Goal: Complete application form

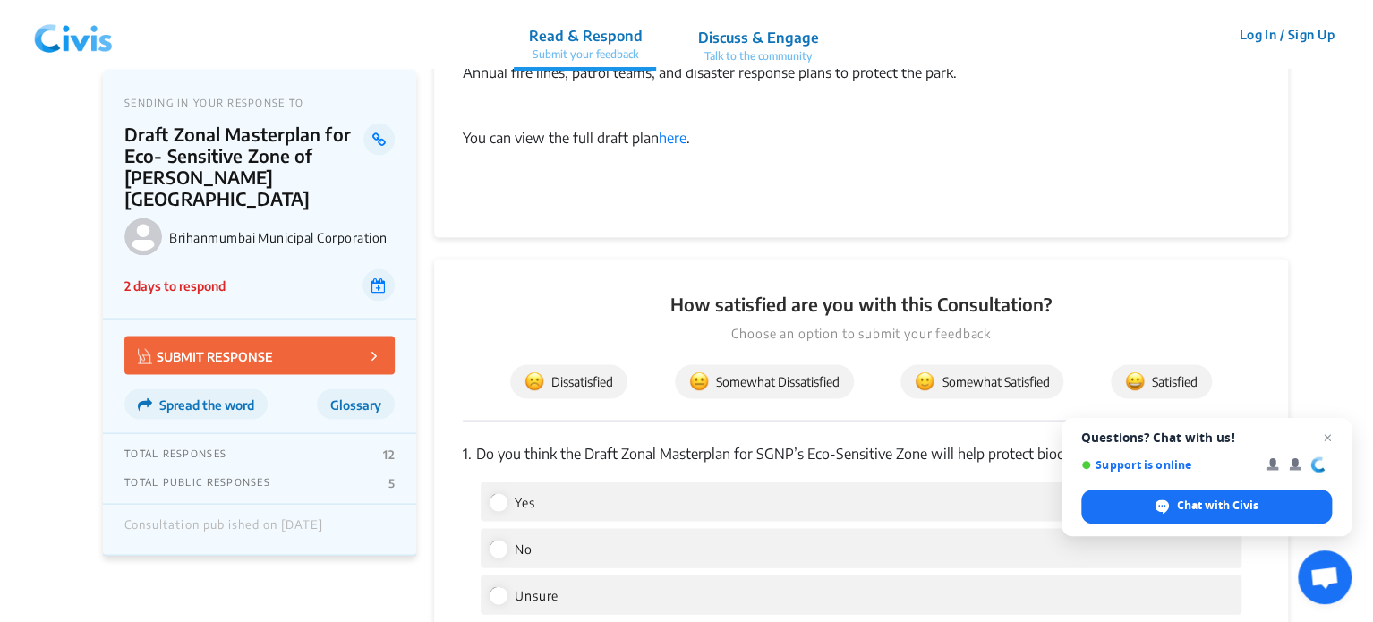
scroll to position [1701, 0]
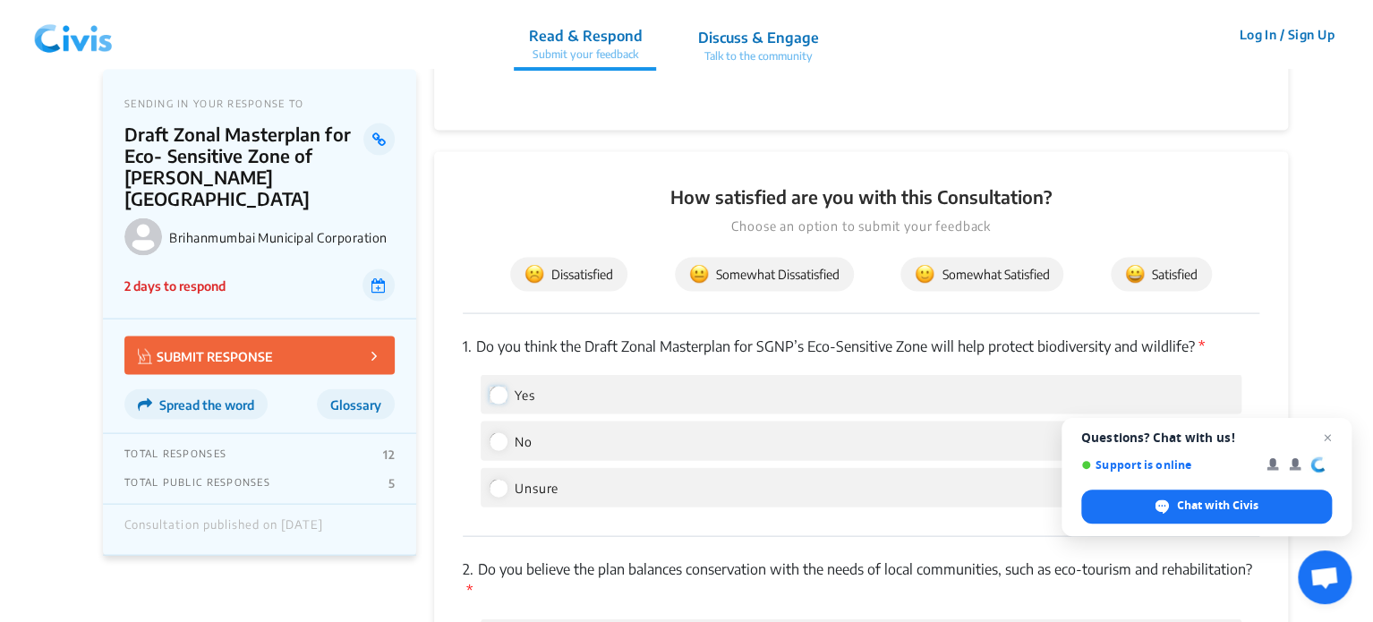
click at [501, 389] on input "Yes" at bounding box center [498, 394] width 16 height 16
radio input "true"
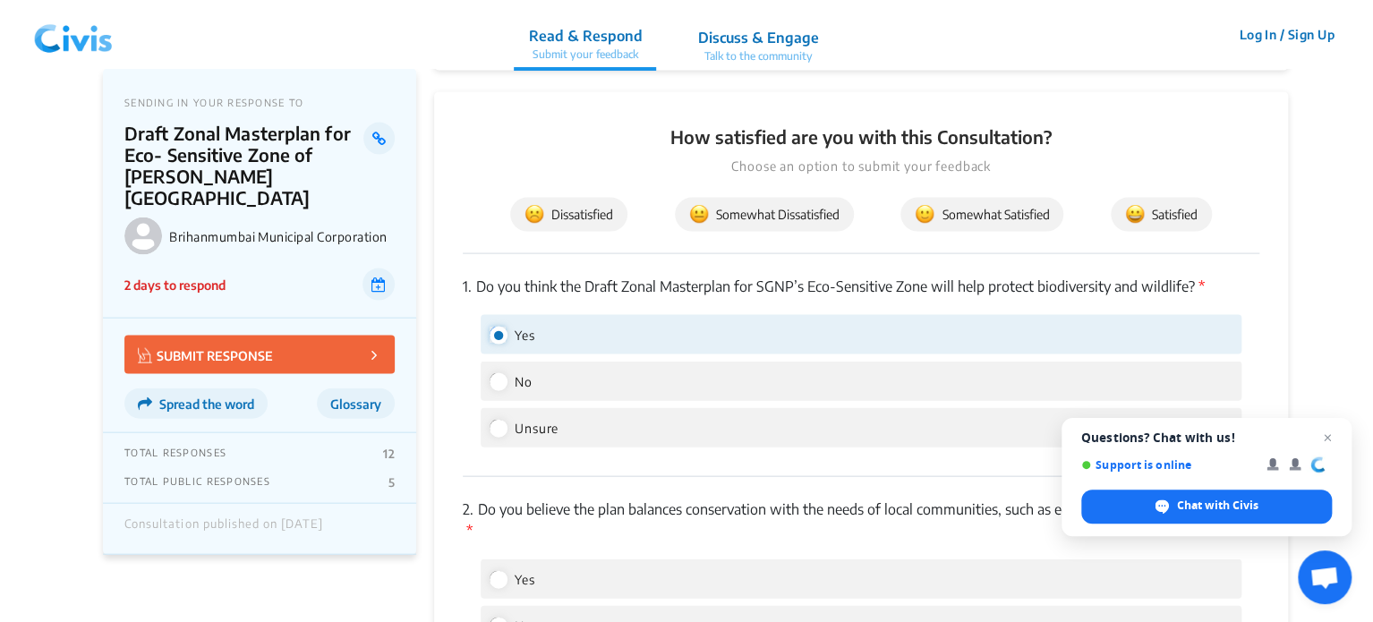
scroll to position [1969, 0]
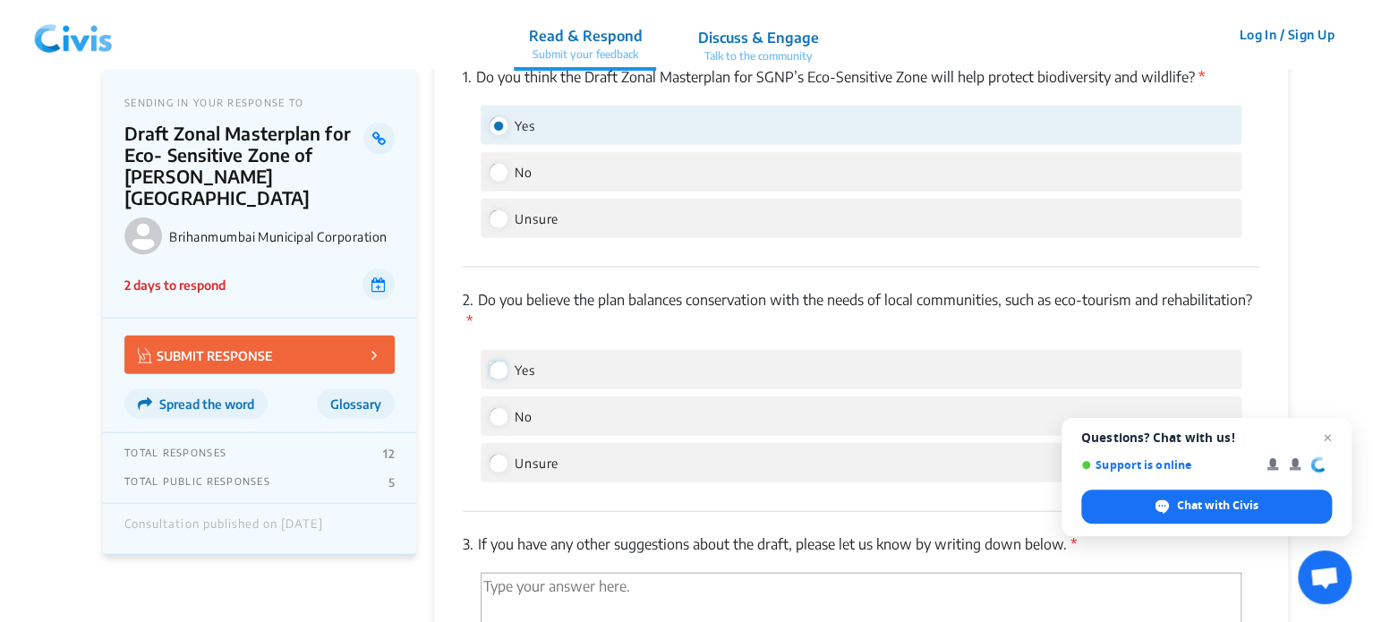
click at [499, 374] on input "Yes" at bounding box center [498, 370] width 16 height 16
radio input "true"
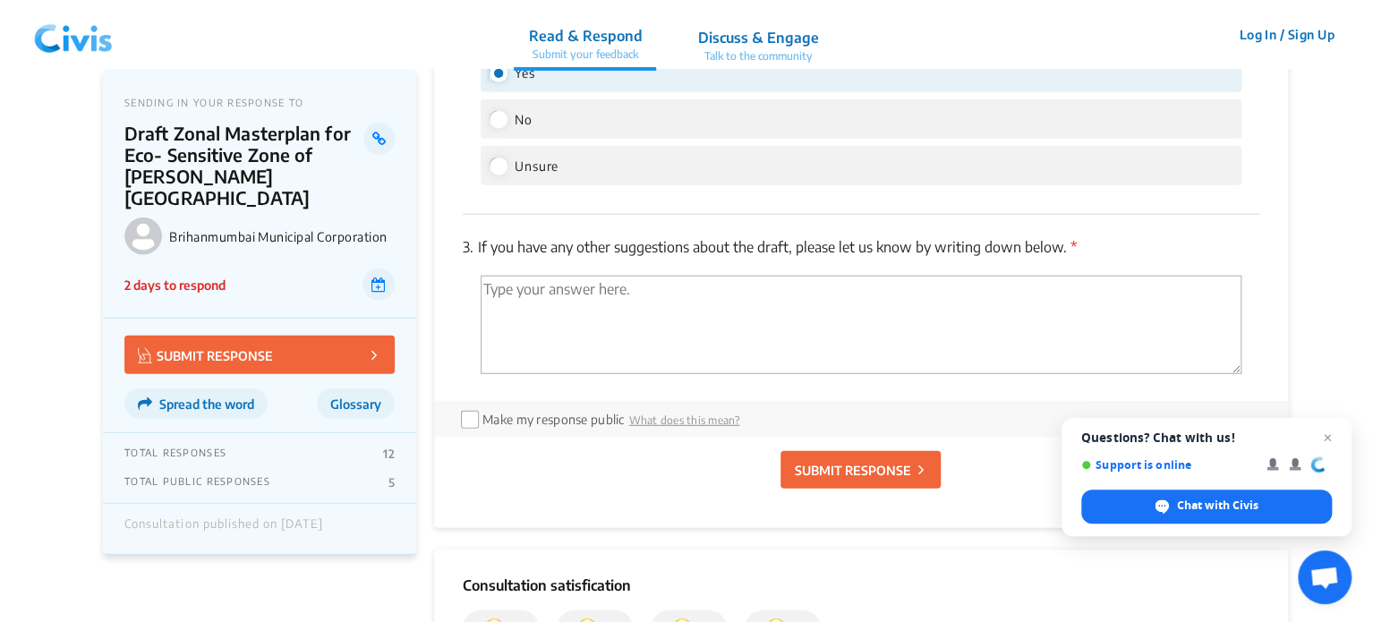
scroll to position [2238, 0]
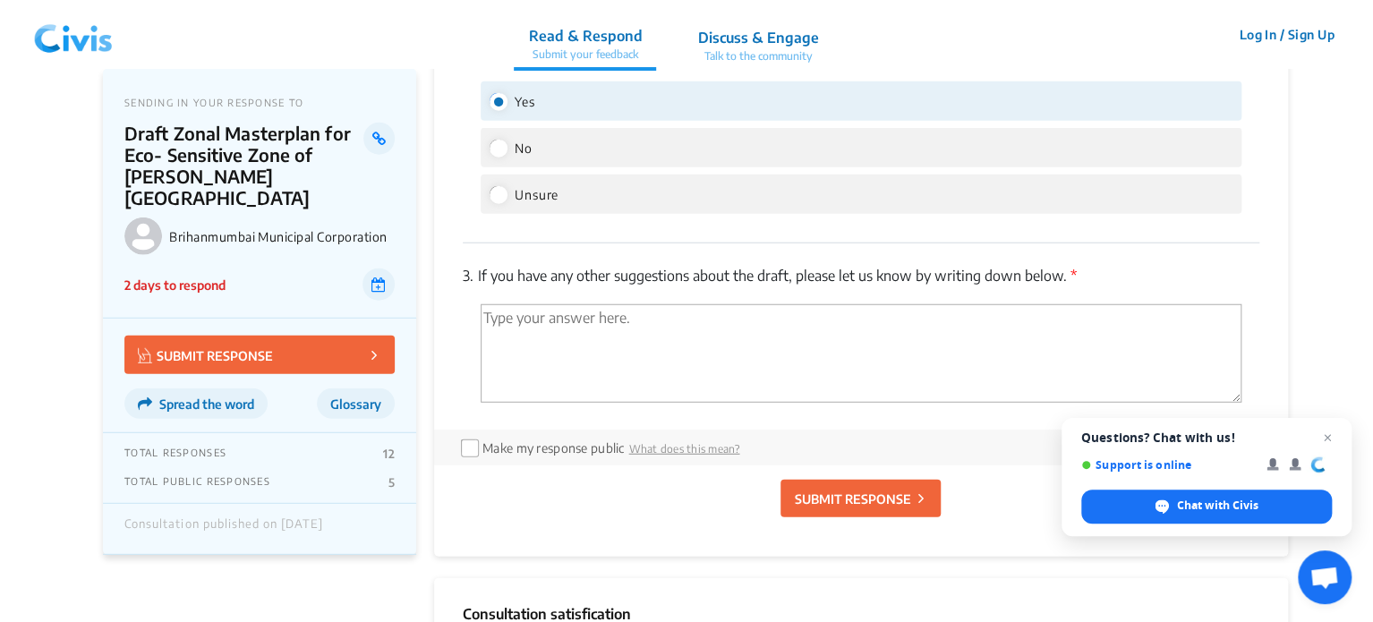
click at [611, 337] on textarea "'Type your answer here.' | translate" at bounding box center [861, 353] width 761 height 98
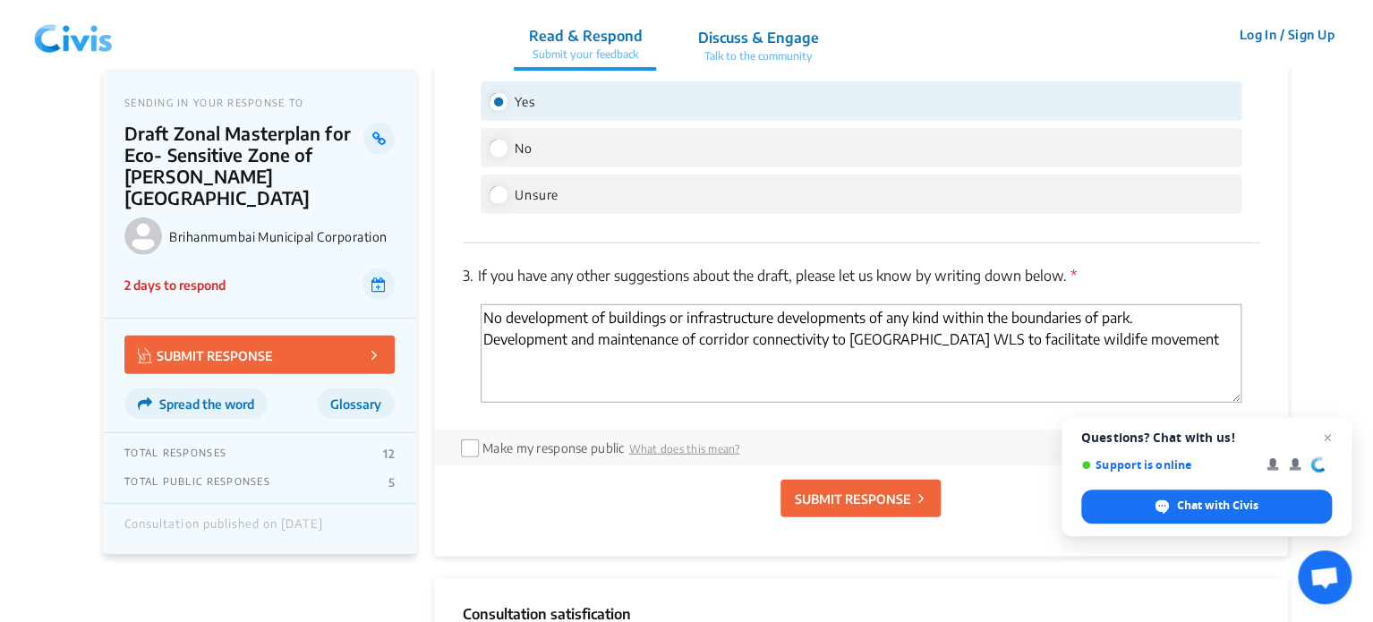
click at [1078, 354] on textarea "No development of buildings or infrastructure developments of any kind within t…" at bounding box center [861, 353] width 761 height 98
click at [1175, 341] on textarea "No development of buildings or infrastructure developments of any kind within t…" at bounding box center [861, 353] width 761 height 98
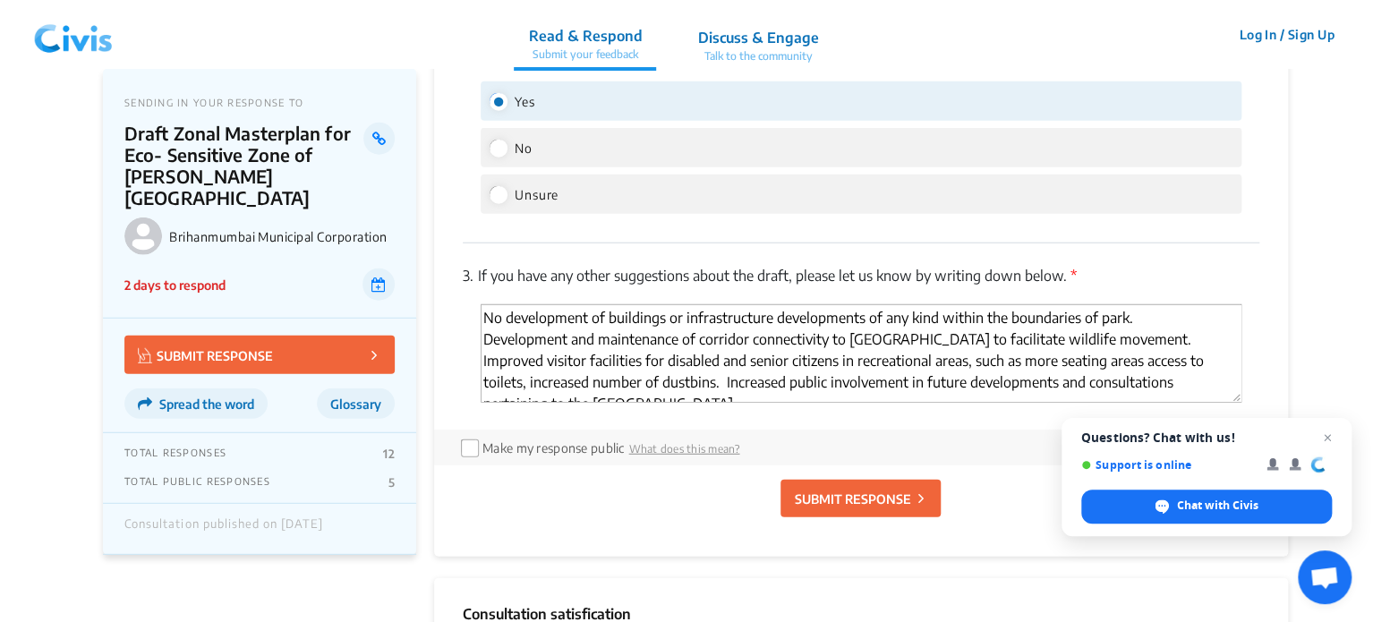
drag, startPoint x: 863, startPoint y: 316, endPoint x: 777, endPoint y: 314, distance: 85.9
click at [777, 314] on textarea "No development of buildings or infrastructure developments of any kind within t…" at bounding box center [861, 353] width 761 height 98
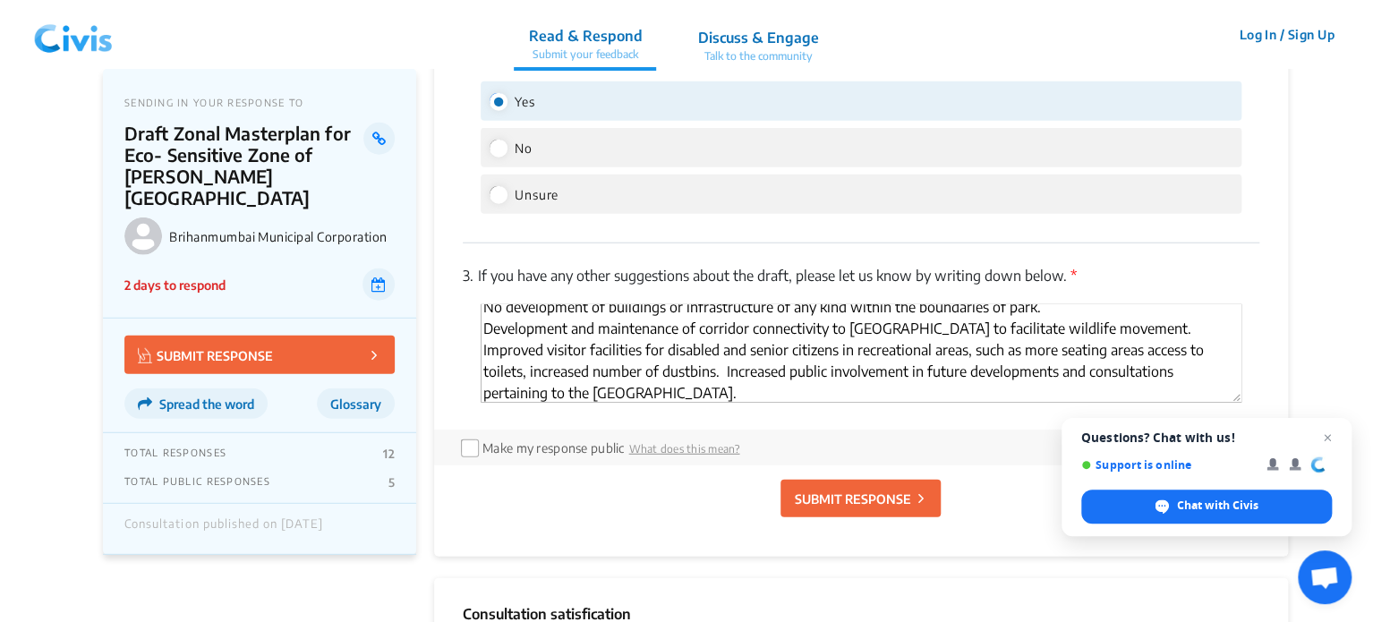
scroll to position [13, 0]
click at [599, 386] on textarea "No development of buildings or infrastructure of any kind within the boundaries…" at bounding box center [861, 353] width 761 height 98
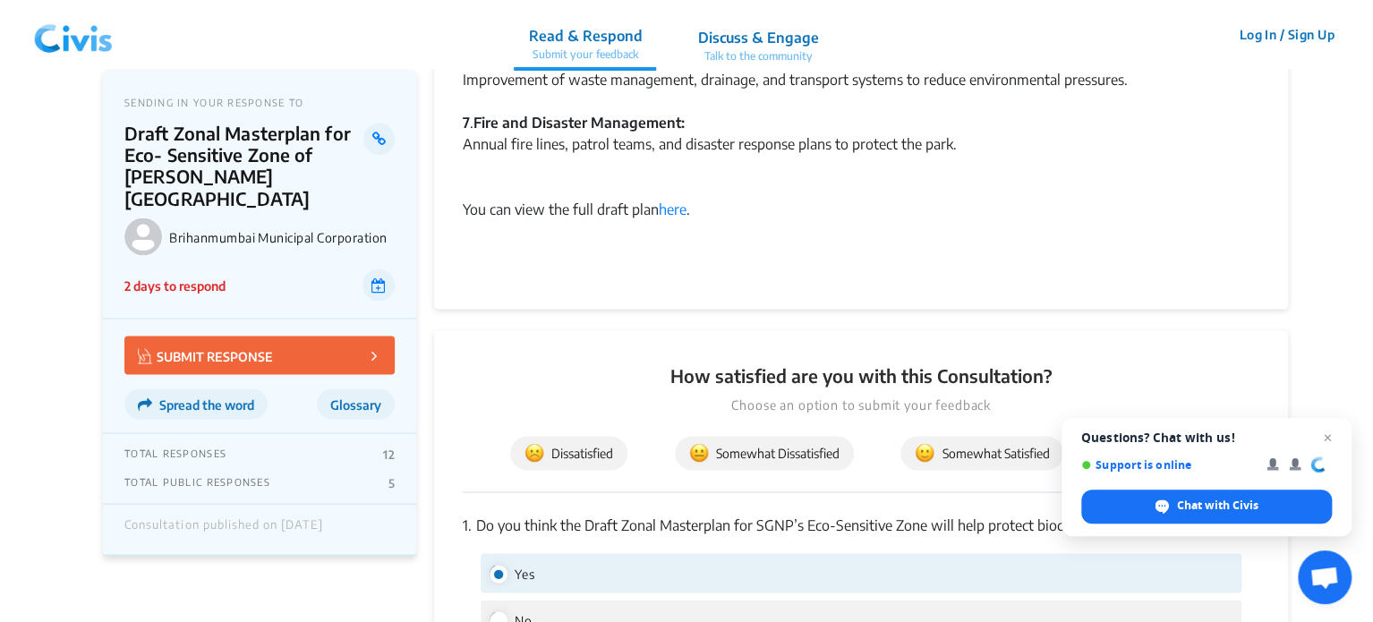
scroll to position [1611, 0]
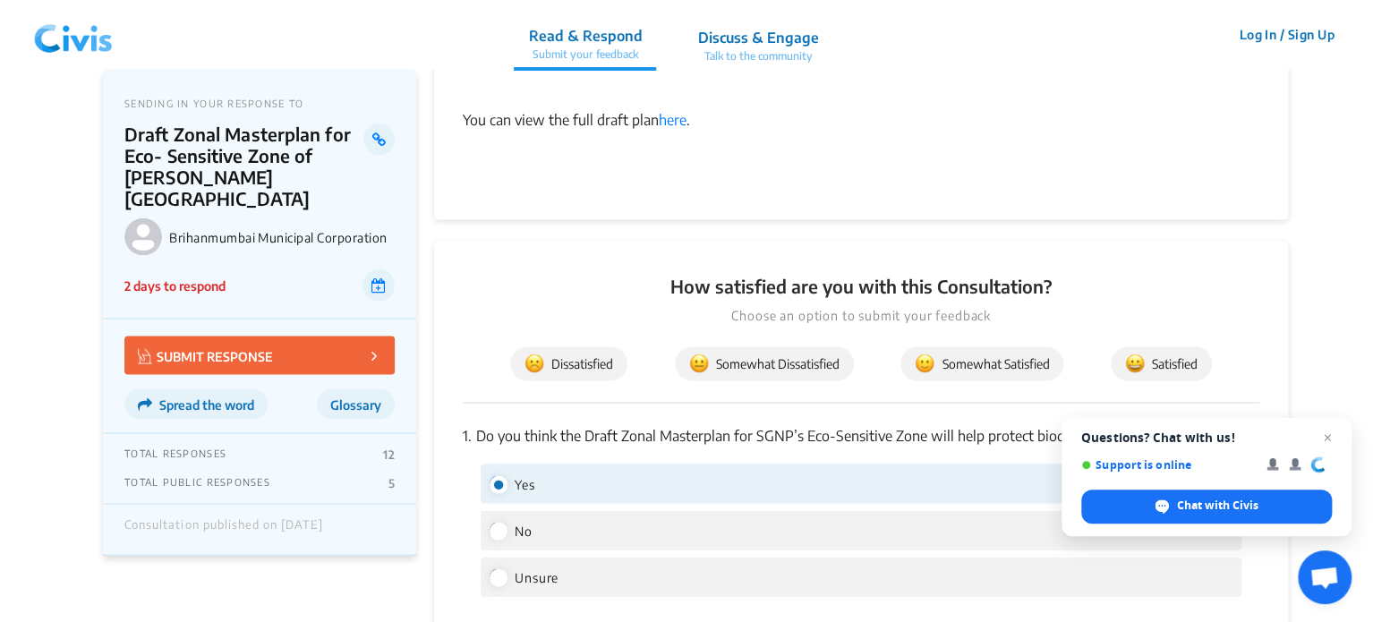
type textarea "No development of buildings or infrastructure of any kind within the boundaries…"
click at [934, 361] on span "Somewhat Satisfied" at bounding box center [982, 364] width 134 height 20
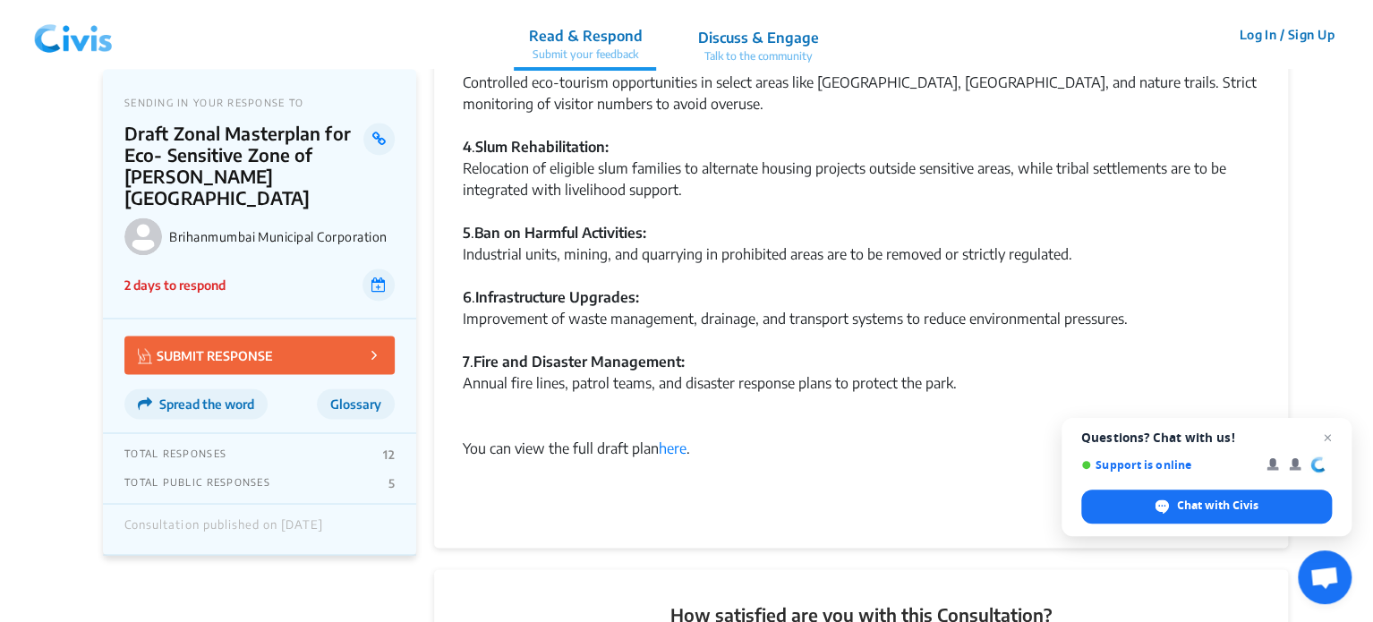
scroll to position [1253, 0]
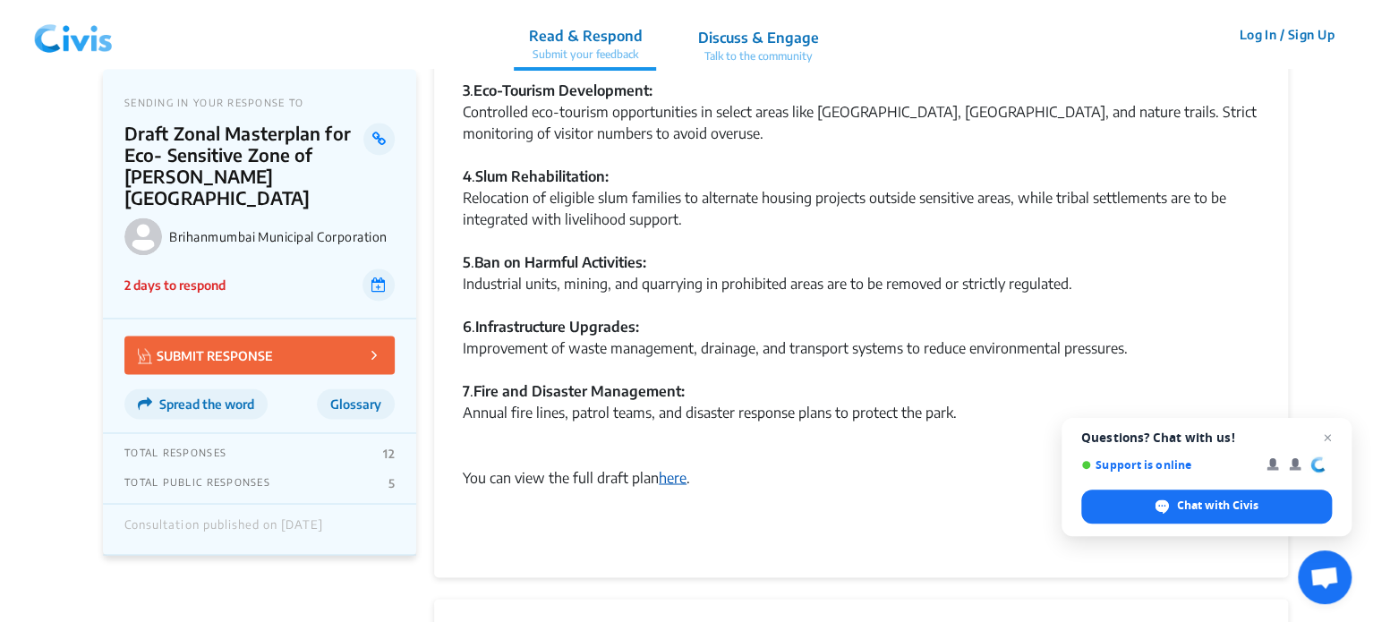
click at [669, 482] on link "here" at bounding box center [673, 477] width 28 height 18
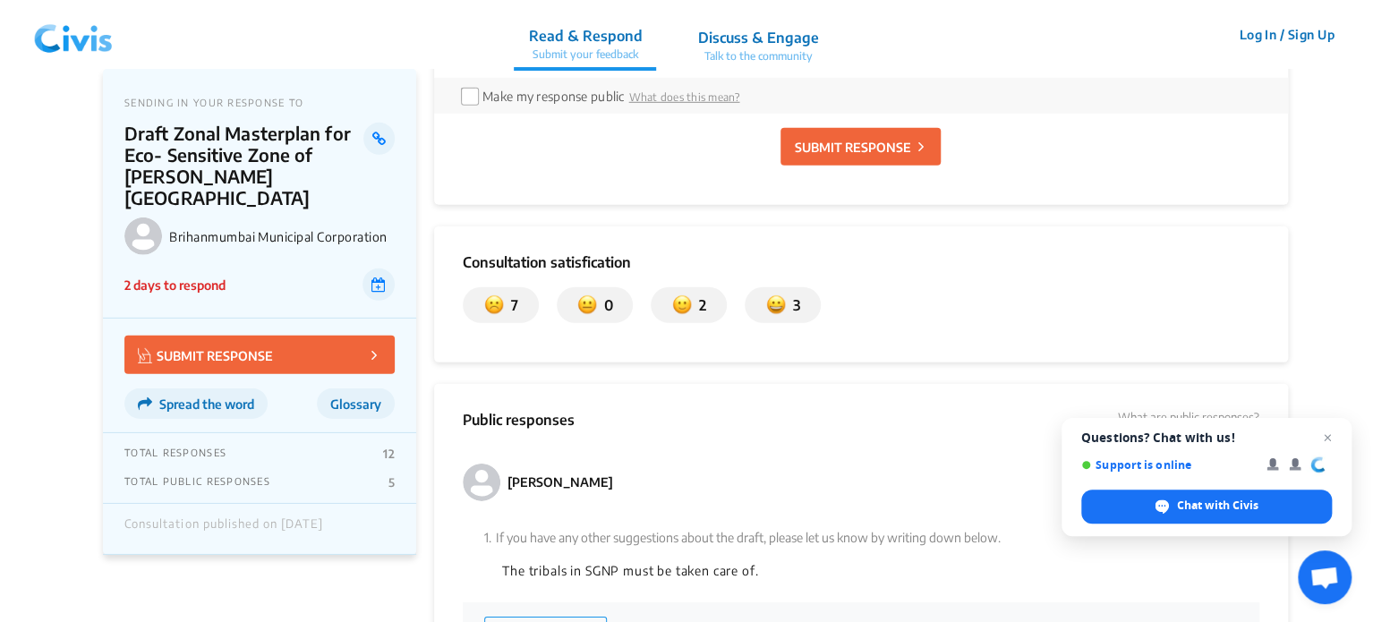
scroll to position [2596, 0]
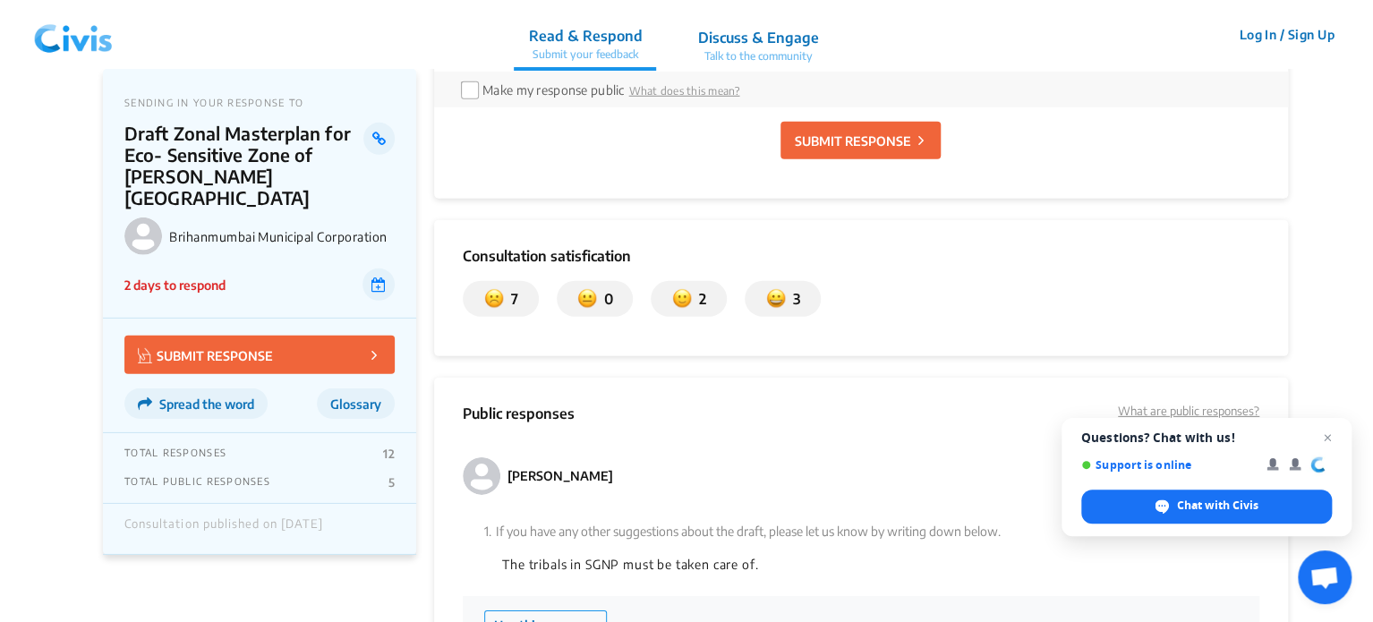
click at [866, 149] on p "SUBMIT RESPONSE" at bounding box center [852, 141] width 116 height 19
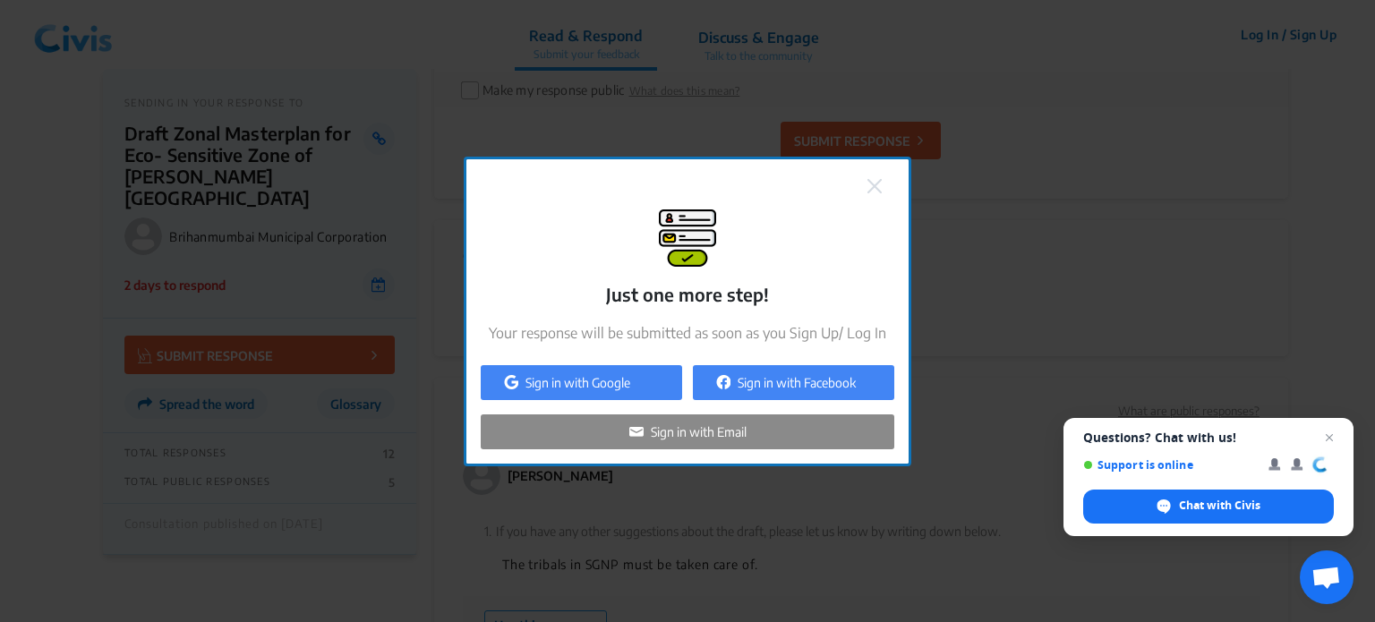
click at [873, 189] on img at bounding box center [874, 186] width 14 height 14
